Goal: Task Accomplishment & Management: Use online tool/utility

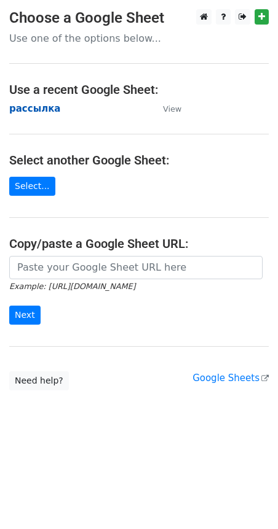
click at [28, 109] on strong "рассылка" at bounding box center [35, 108] width 52 height 11
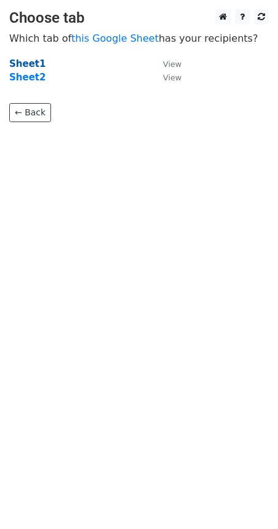
click at [29, 65] on strong "Sheet1" at bounding box center [27, 63] width 36 height 11
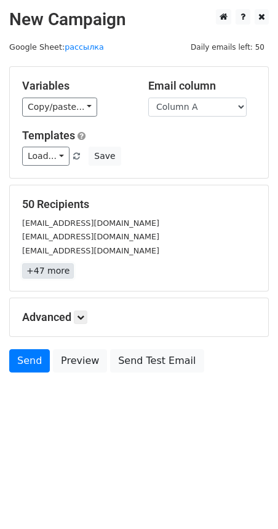
click at [36, 275] on link "+47 more" at bounding box center [48, 270] width 52 height 15
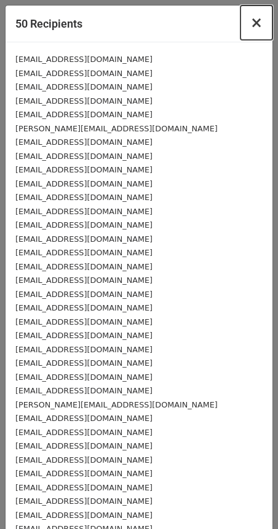
click at [250, 28] on span "×" at bounding box center [256, 22] width 12 height 17
